Goal: Feedback & Contribution: Contribute content

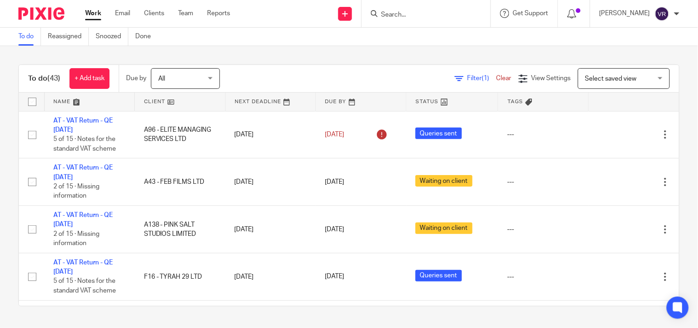
click at [324, 47] on div "To do (43) + Add task Due by All All Today Tomorrow This week Next week This mo…" at bounding box center [349, 185] width 698 height 278
click at [380, 51] on div "To do (43) + Add task Due by All All [DATE] [DATE] This week Next week This mon…" at bounding box center [349, 185] width 698 height 278
click at [380, 51] on div "To do (43) + Add task Due by All All Today Tomorrow This week Next week This mo…" at bounding box center [349, 185] width 698 height 278
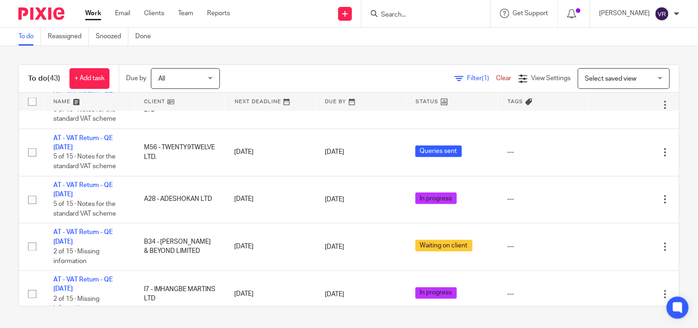
click at [369, 50] on div "To do (43) + Add task Due by All All Today Tomorrow This week Next week This mo…" at bounding box center [349, 185] width 698 height 278
click at [93, 18] on link "Work" at bounding box center [93, 13] width 16 height 9
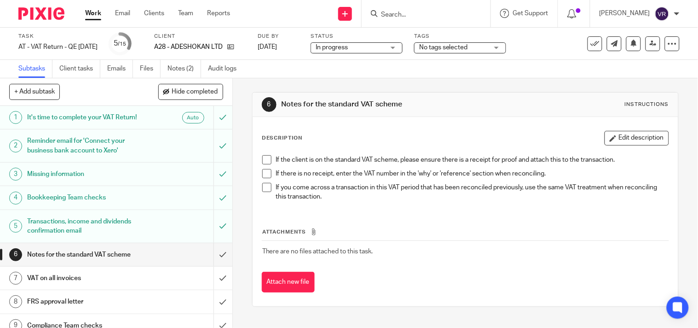
click at [264, 159] on span at bounding box center [266, 159] width 9 height 9
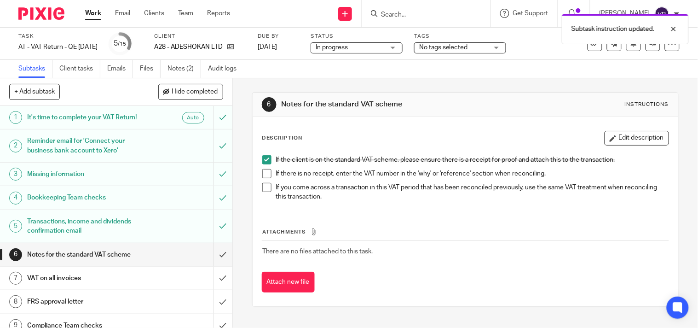
click at [262, 173] on span at bounding box center [266, 173] width 9 height 9
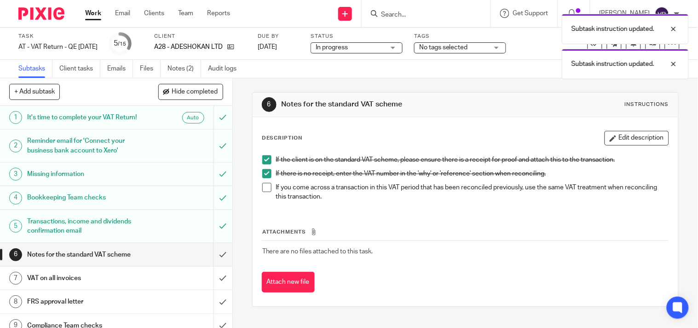
click at [262, 185] on span at bounding box center [266, 187] width 9 height 9
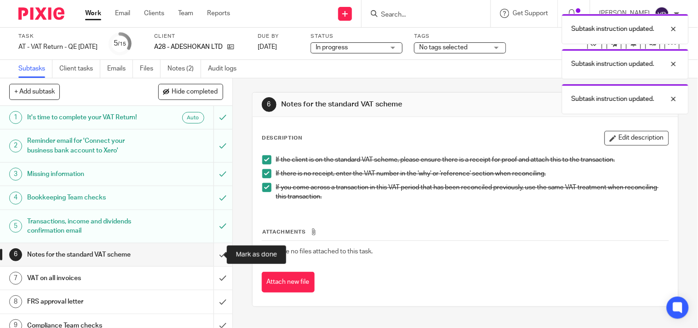
click at [219, 260] on input "submit" at bounding box center [116, 254] width 232 height 23
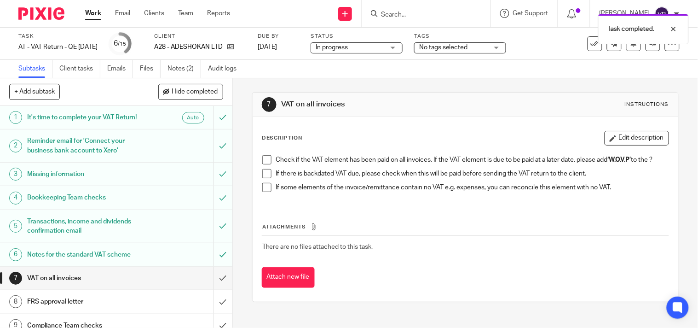
click at [262, 160] on span at bounding box center [266, 159] width 9 height 9
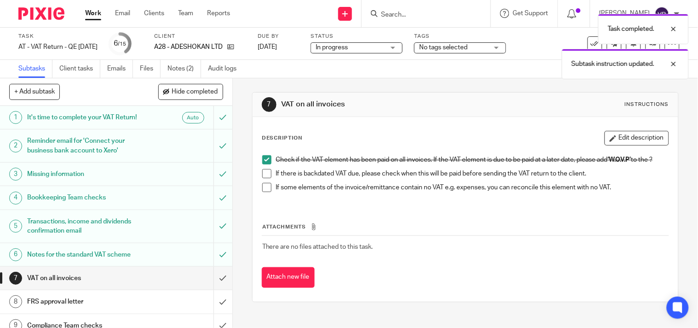
click at [262, 175] on span at bounding box center [266, 173] width 9 height 9
click at [263, 191] on span at bounding box center [266, 187] width 9 height 9
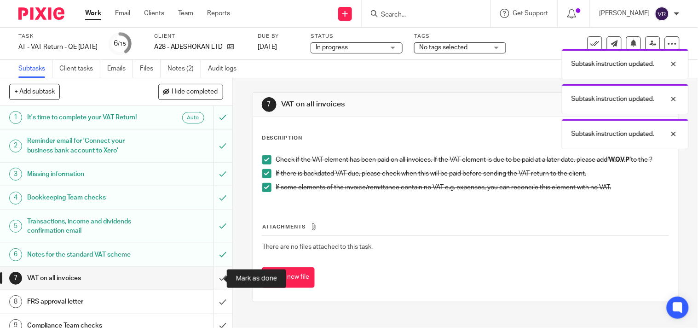
click at [217, 276] on input "submit" at bounding box center [116, 278] width 232 height 23
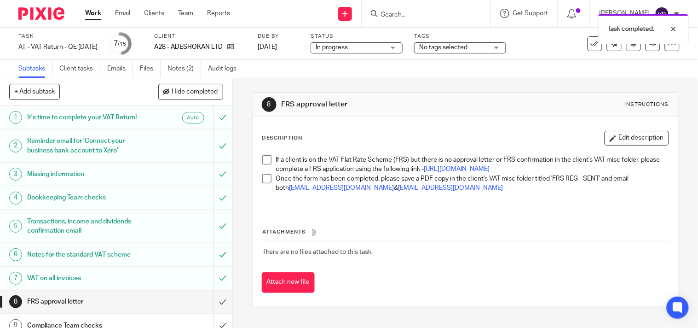
click at [264, 163] on span at bounding box center [266, 159] width 9 height 9
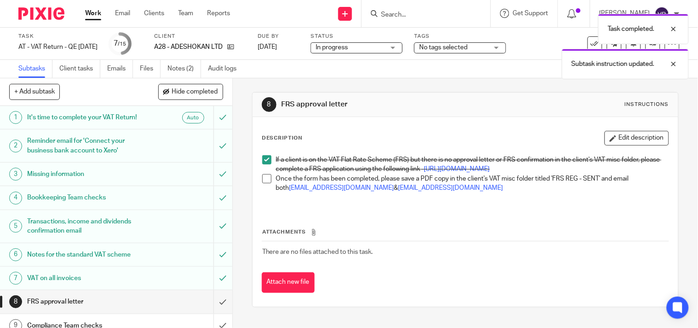
click at [262, 183] on span at bounding box center [266, 178] width 9 height 9
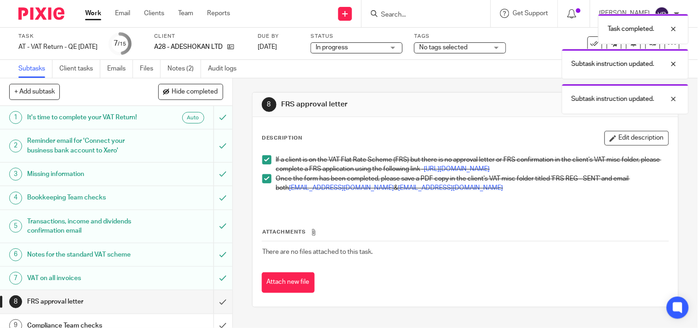
click at [404, 48] on div "Task completed. Subtask instruction updated. Subtask instruction updated." at bounding box center [519, 61] width 340 height 105
click at [409, 48] on div "Task completed. Subtask instruction updated. Subtask instruction updated." at bounding box center [519, 61] width 340 height 105
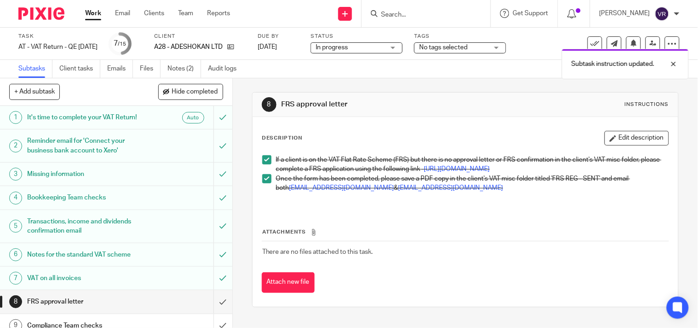
click at [409, 48] on div "Subtask instruction updated. Subtask instruction updated." at bounding box center [519, 44] width 340 height 70
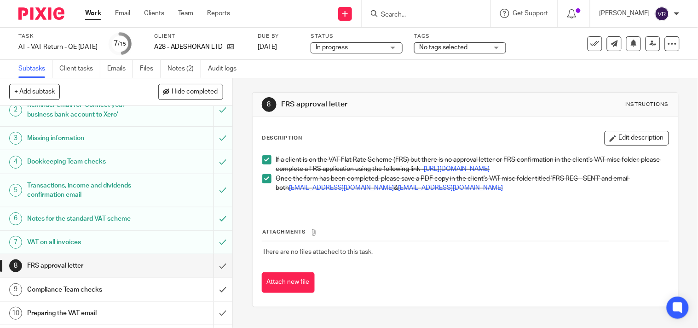
scroll to position [51, 0]
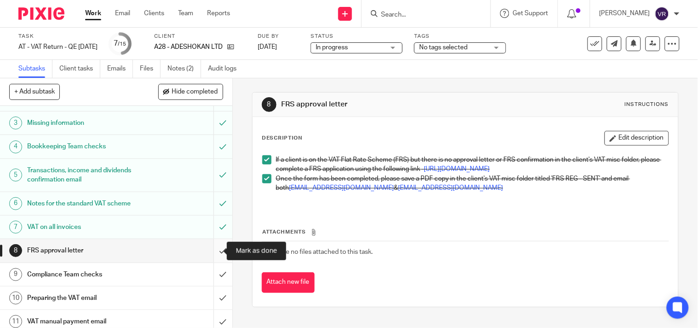
click at [209, 253] on input "submit" at bounding box center [116, 250] width 232 height 23
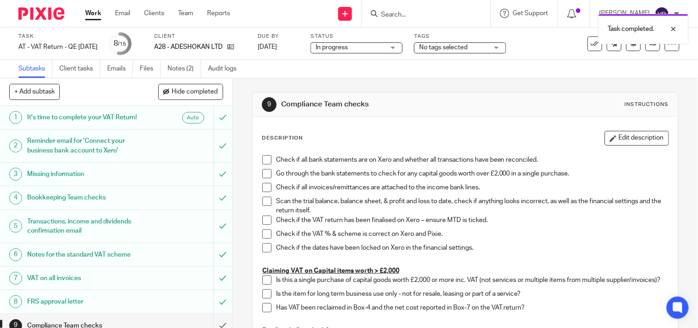
click at [403, 49] on div "In progress In progress" at bounding box center [357, 47] width 92 height 11
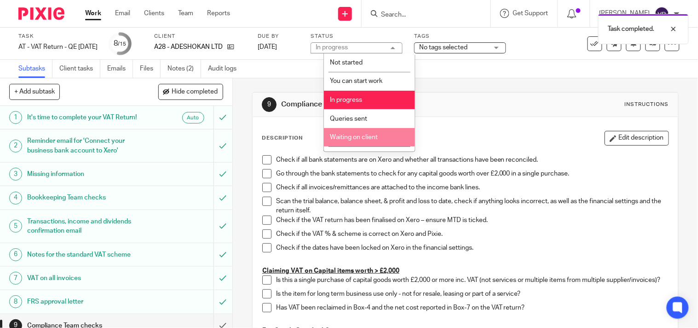
scroll to position [51, 0]
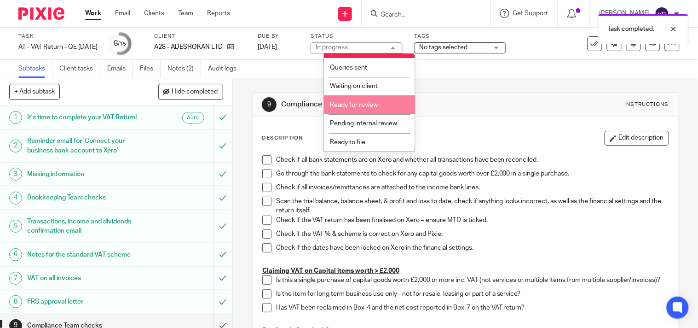
click at [369, 102] on li "Ready for review" at bounding box center [369, 104] width 91 height 19
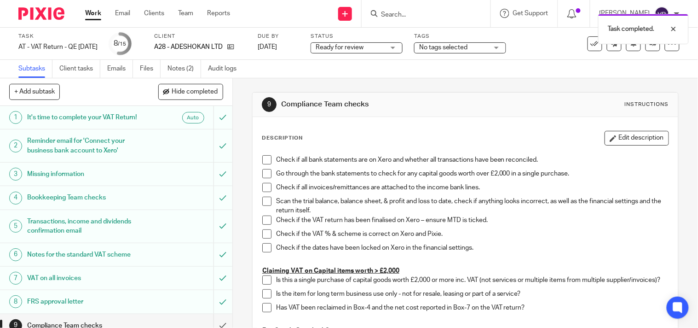
click at [387, 72] on div "Subtasks Client tasks Emails Files Notes (2) Audit logs" at bounding box center [349, 69] width 698 height 18
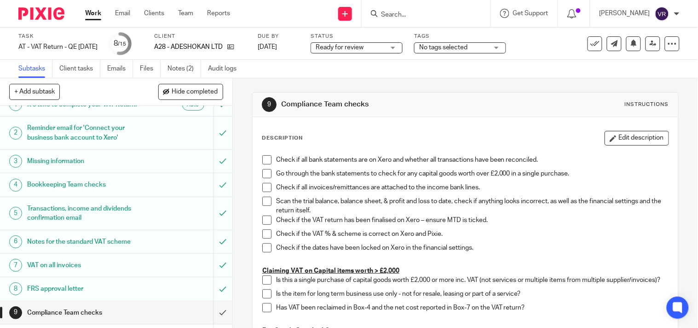
scroll to position [0, 0]
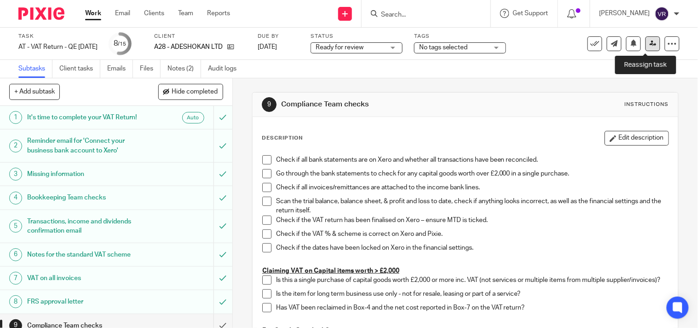
click at [646, 44] on link at bounding box center [653, 43] width 15 height 15
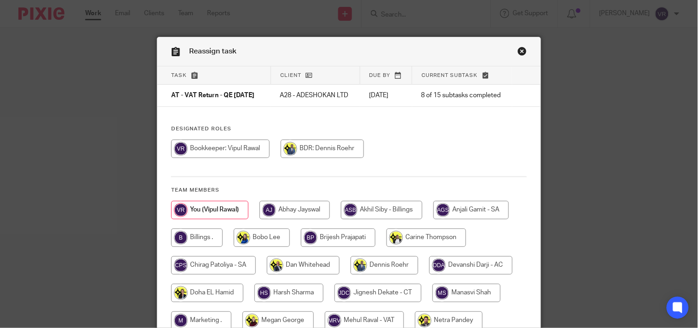
scroll to position [51, 0]
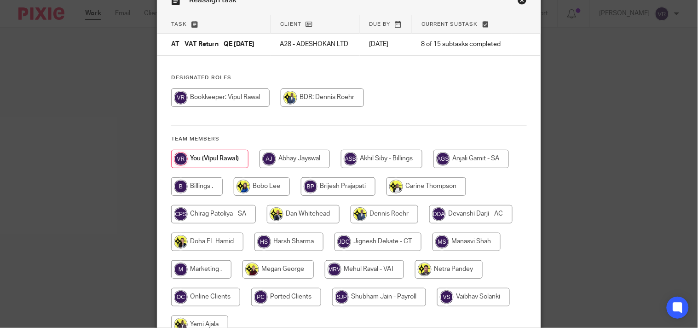
click at [380, 275] on input "radio" at bounding box center [364, 269] width 79 height 18
radio input "true"
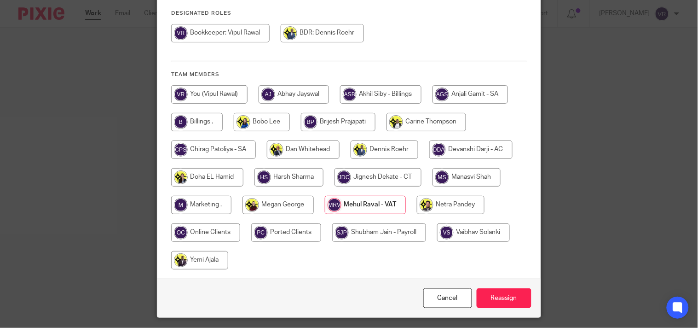
scroll to position [150, 0]
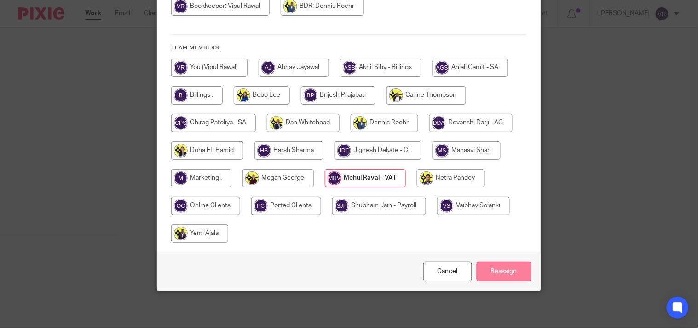
click at [499, 268] on input "Reassign" at bounding box center [504, 271] width 55 height 20
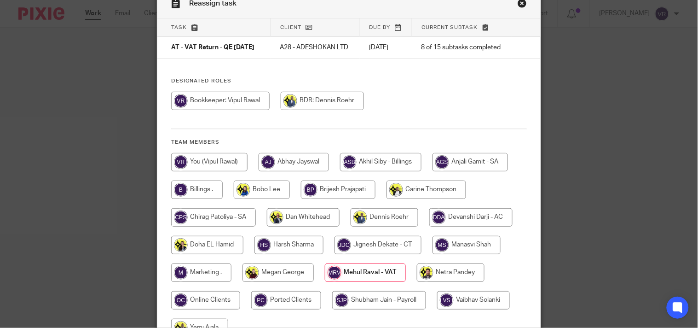
scroll to position [47, 0]
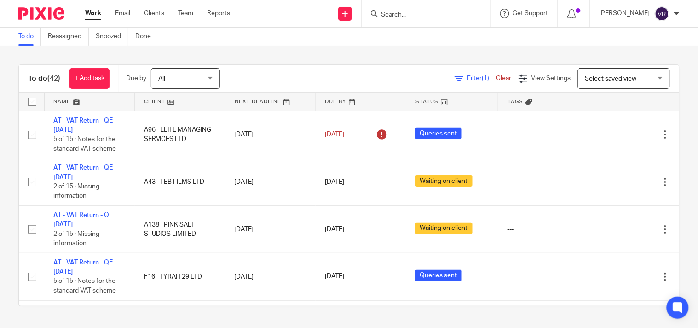
drag, startPoint x: 312, startPoint y: 58, endPoint x: 312, endPoint y: 88, distance: 30.4
click at [312, 57] on div "To do (42) + Add task Due by All All Today Tomorrow This week Next week This mo…" at bounding box center [349, 185] width 698 height 278
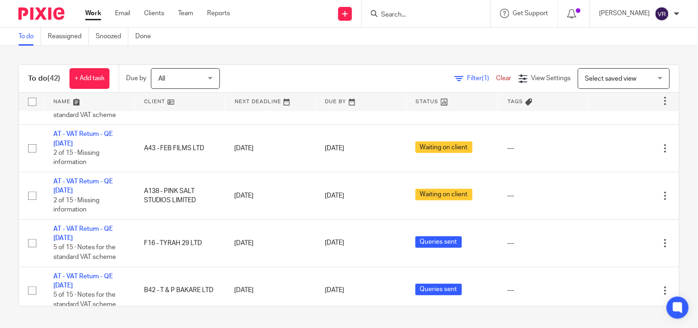
scroll to position [51, 0]
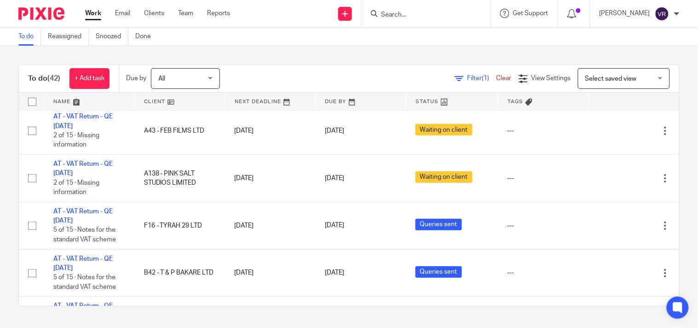
click at [397, 44] on div "To do Reassigned Snoozed Done" at bounding box center [349, 37] width 698 height 18
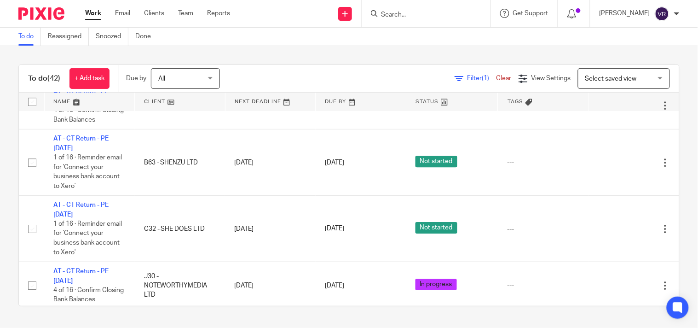
click at [627, 36] on div "To do Reassigned Snoozed Done" at bounding box center [349, 37] width 698 height 18
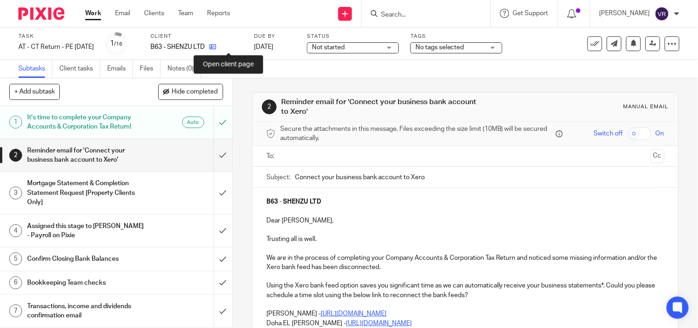
click at [216, 47] on icon at bounding box center [212, 46] width 7 height 7
click at [223, 45] on icon at bounding box center [219, 46] width 7 height 7
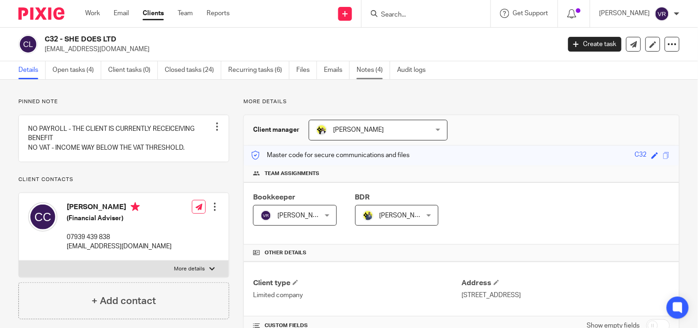
click at [371, 70] on link "Notes (4)" at bounding box center [374, 70] width 34 height 18
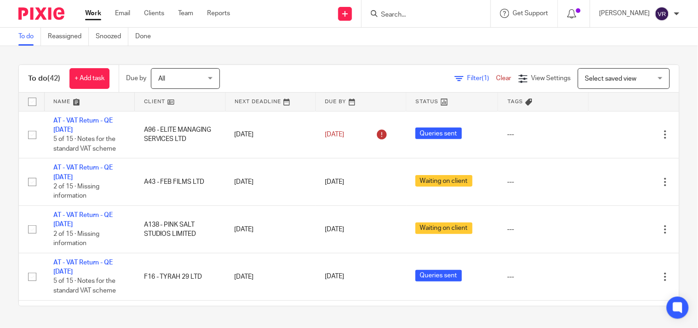
click at [406, 46] on div "To do (42) + Add task Due by All All Today Tomorrow This week Next week This mo…" at bounding box center [349, 185] width 698 height 278
click at [417, 8] on form at bounding box center [429, 14] width 98 height 12
click at [416, 17] on input "Search" at bounding box center [421, 15] width 83 height 8
paste input "AAI Media Ltd"
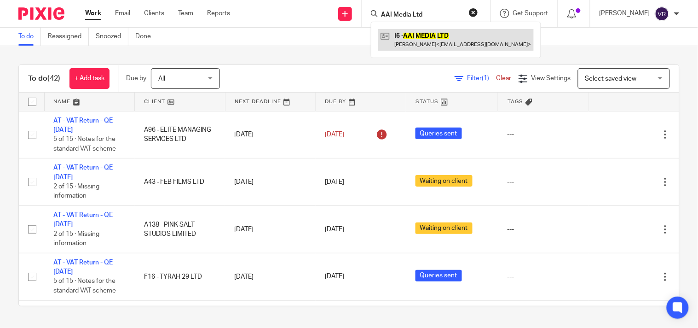
type input "AAI Media Ltd"
click at [427, 34] on link at bounding box center [456, 39] width 156 height 21
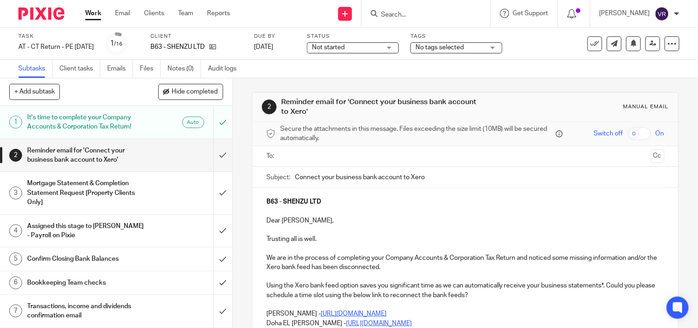
click at [185, 70] on link "Notes (0)" at bounding box center [185, 69] width 34 height 18
click at [192, 65] on link "Notes (0)" at bounding box center [185, 69] width 34 height 18
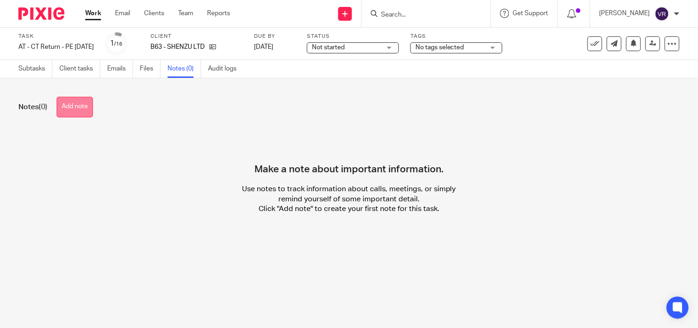
click at [77, 112] on button "Add note" at bounding box center [75, 107] width 36 height 21
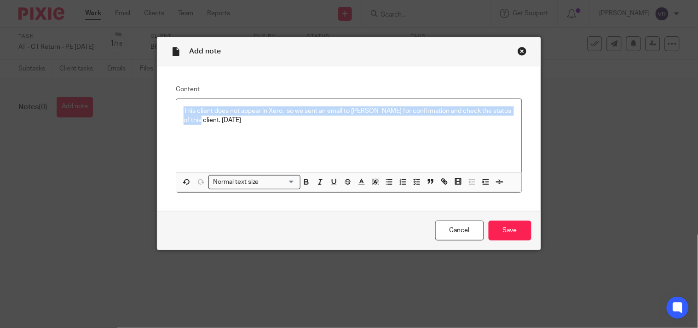
copy p "This client does not appear in Xero, so we sent an email to [PERSON_NAME] for c…"
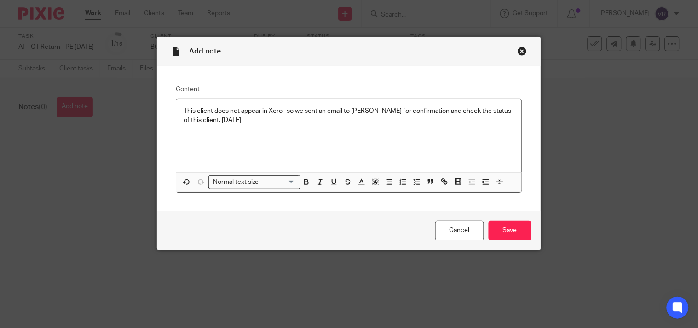
click at [245, 127] on div "This client does not appear in Xero, so we sent an email to [PERSON_NAME] for c…" at bounding box center [348, 135] width 345 height 73
drag, startPoint x: 180, startPoint y: 110, endPoint x: 346, endPoint y: 114, distance: 166.2
click at [346, 114] on p "This client does not appear in Xero, so we sent an email to Megan for confirmat…" at bounding box center [349, 115] width 330 height 19
drag, startPoint x: 375, startPoint y: 108, endPoint x: 357, endPoint y: 111, distance: 18.2
click at [357, 111] on p "This client is not showing in Xero, so we have emailed Megan Megan for confirma…" at bounding box center [349, 115] width 330 height 19
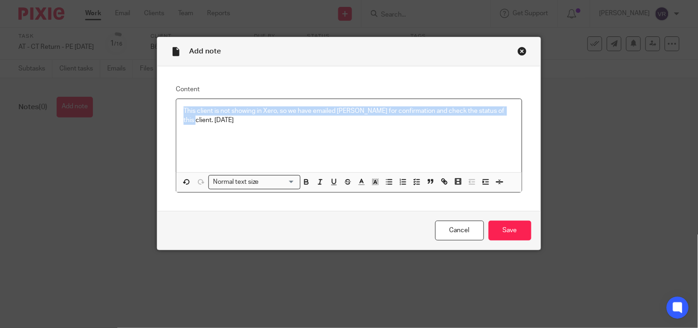
drag, startPoint x: 197, startPoint y: 111, endPoint x: 504, endPoint y: 112, distance: 307.0
click at [504, 112] on div "This client is not showing in Xero, so we have emailed [PERSON_NAME] for confir…" at bounding box center [348, 135] width 345 height 73
copy p "This client is not showing in Xero, so we have emailed Megan for confirmation a…"
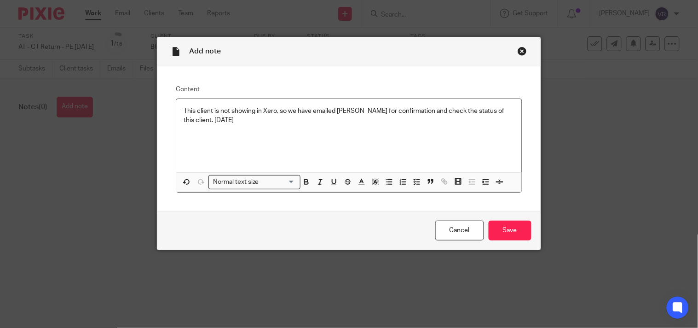
click at [236, 122] on p "This client is not showing in Xero, so we have emailed Megan for confirmation a…" at bounding box center [349, 115] width 330 height 19
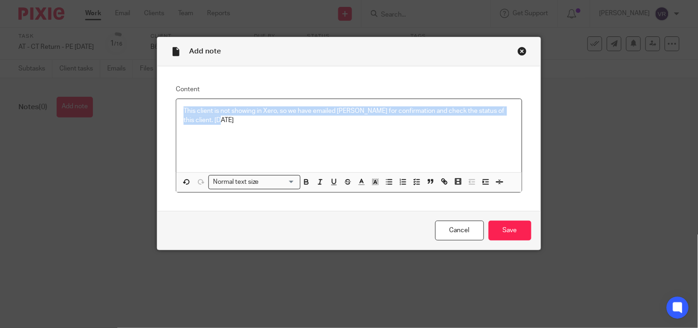
drag, startPoint x: 181, startPoint y: 109, endPoint x: 447, endPoint y: 119, distance: 266.2
click at [447, 119] on p "This client is not showing in Xero, so we have emailed Megan for confirmation a…" at bounding box center [349, 115] width 330 height 19
copy p "This client is not showing in Xero, so we have emailed Megan for confirmation a…"
click at [512, 236] on input "Save" at bounding box center [510, 230] width 43 height 20
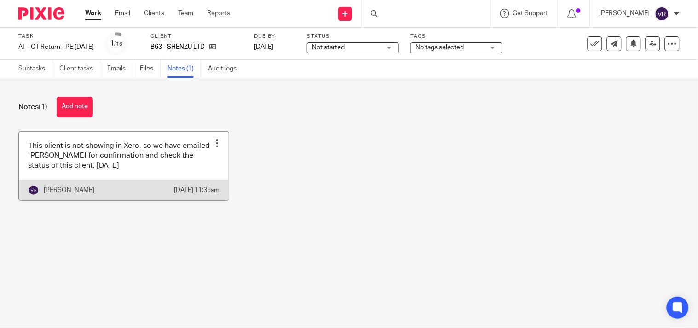
drag, startPoint x: 150, startPoint y: 158, endPoint x: 215, endPoint y: 142, distance: 67.0
click at [215, 142] on div at bounding box center [217, 143] width 9 height 9
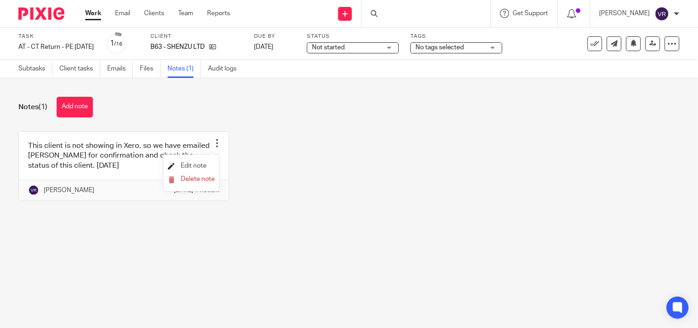
click at [195, 166] on span "Edit note" at bounding box center [194, 165] width 26 height 6
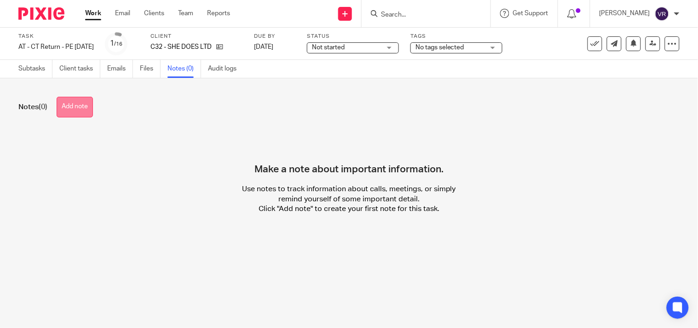
click at [77, 108] on button "Add note" at bounding box center [75, 107] width 36 height 21
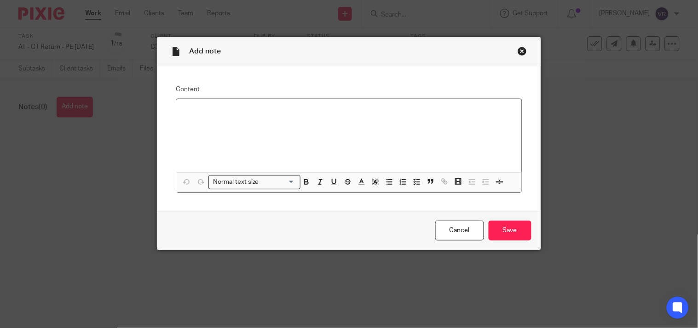
click at [197, 110] on p at bounding box center [349, 110] width 330 height 9
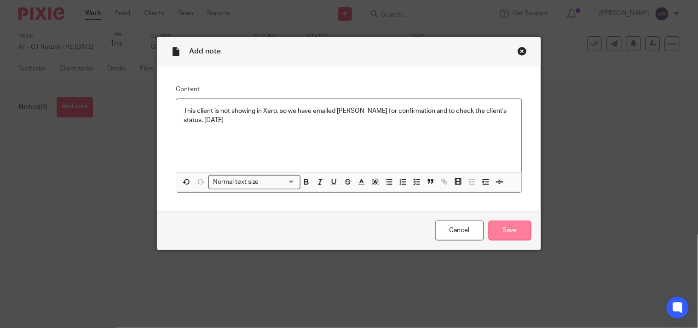
click at [510, 231] on input "Save" at bounding box center [510, 230] width 43 height 20
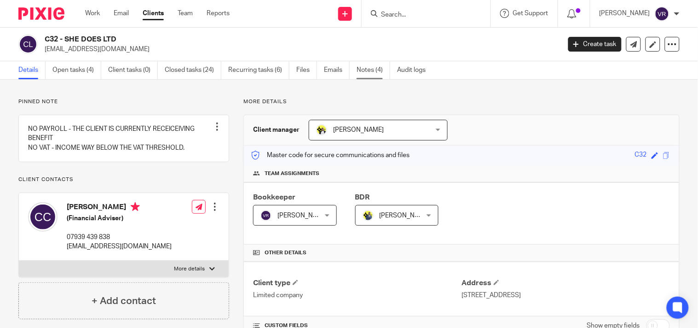
click at [376, 70] on link "Notes (4)" at bounding box center [374, 70] width 34 height 18
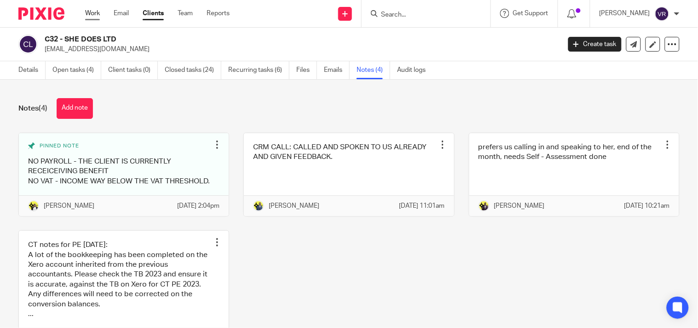
click at [91, 14] on link "Work" at bounding box center [92, 13] width 15 height 9
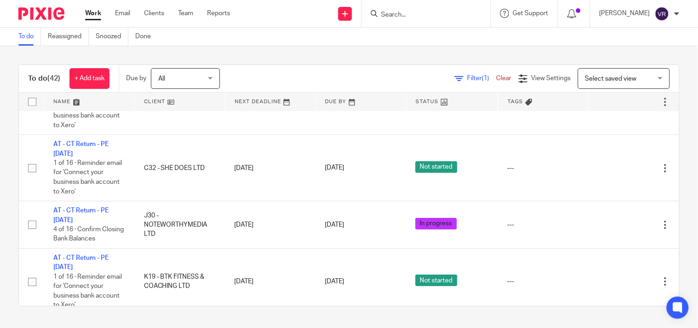
scroll to position [1647, 0]
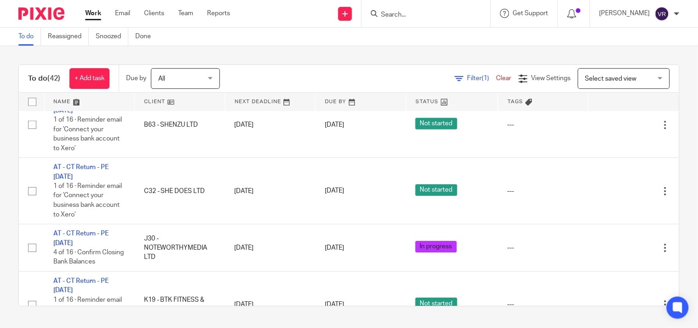
click at [365, 41] on div "To do Reassigned Snoozed Done" at bounding box center [349, 37] width 698 height 18
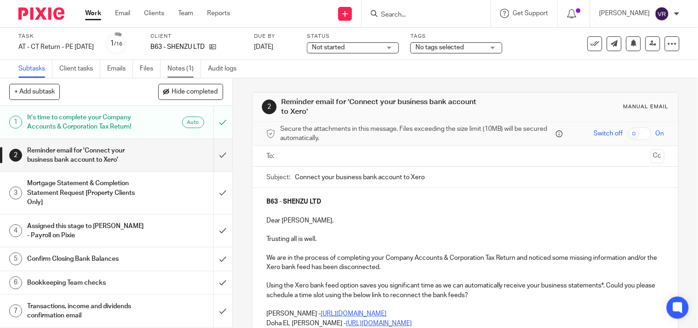
click at [194, 71] on link "Notes (1)" at bounding box center [185, 69] width 34 height 18
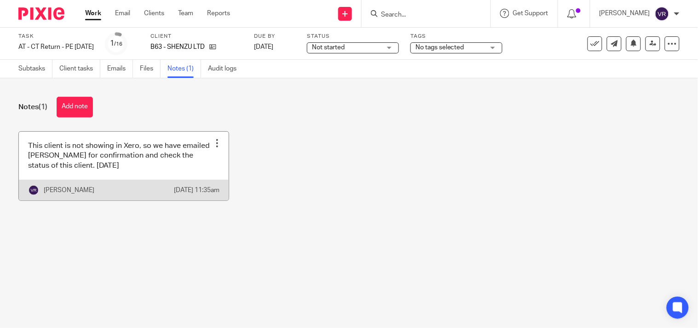
click at [213, 143] on div at bounding box center [217, 143] width 9 height 9
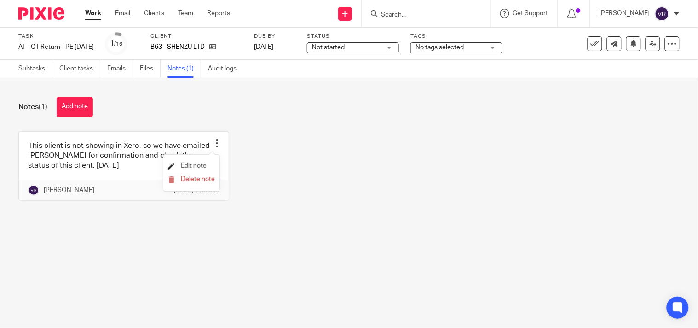
click at [197, 163] on span "Edit note" at bounding box center [194, 165] width 26 height 6
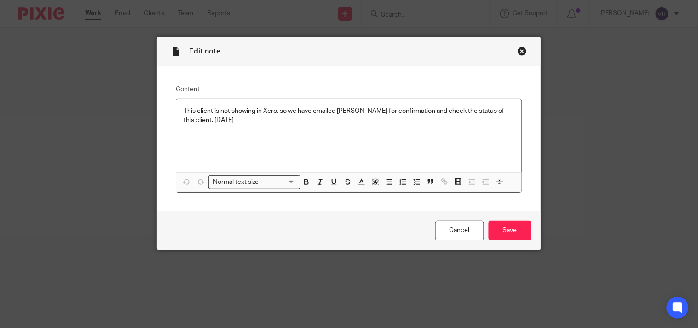
click at [186, 122] on p "This client is not showing in Xero, so we have emailed [PERSON_NAME] for confir…" at bounding box center [349, 115] width 330 height 19
click at [241, 127] on div "This client is not showing in Xero, so we have emailed Megan for confirmation a…" at bounding box center [348, 135] width 345 height 73
click at [508, 227] on input "Save" at bounding box center [510, 230] width 43 height 20
